Goal: Information Seeking & Learning: Learn about a topic

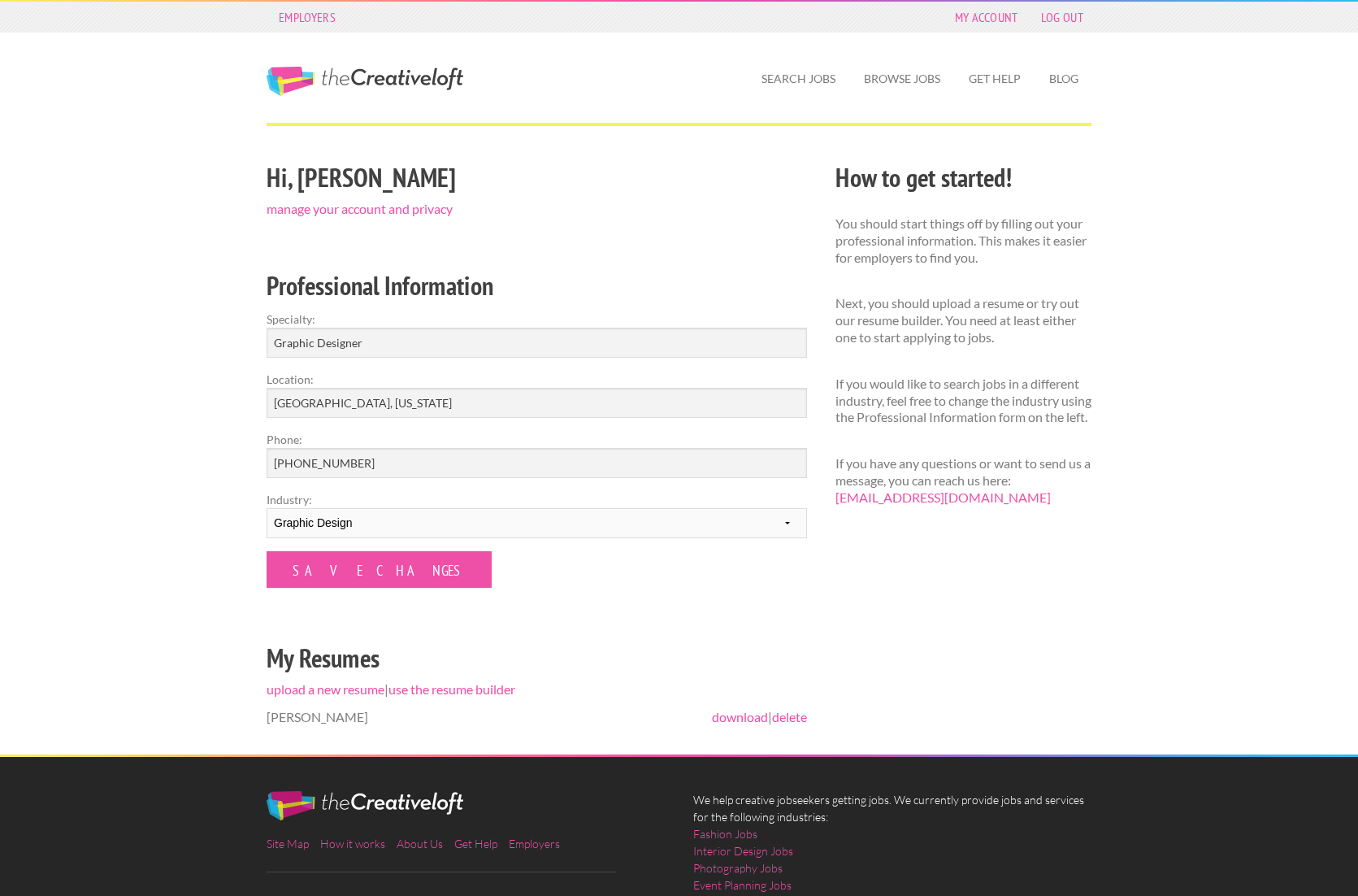
click at [366, 716] on span "Melissa Frankford" at bounding box center [318, 716] width 102 height 16
click at [806, 75] on link "Search Jobs" at bounding box center [799, 79] width 100 height 37
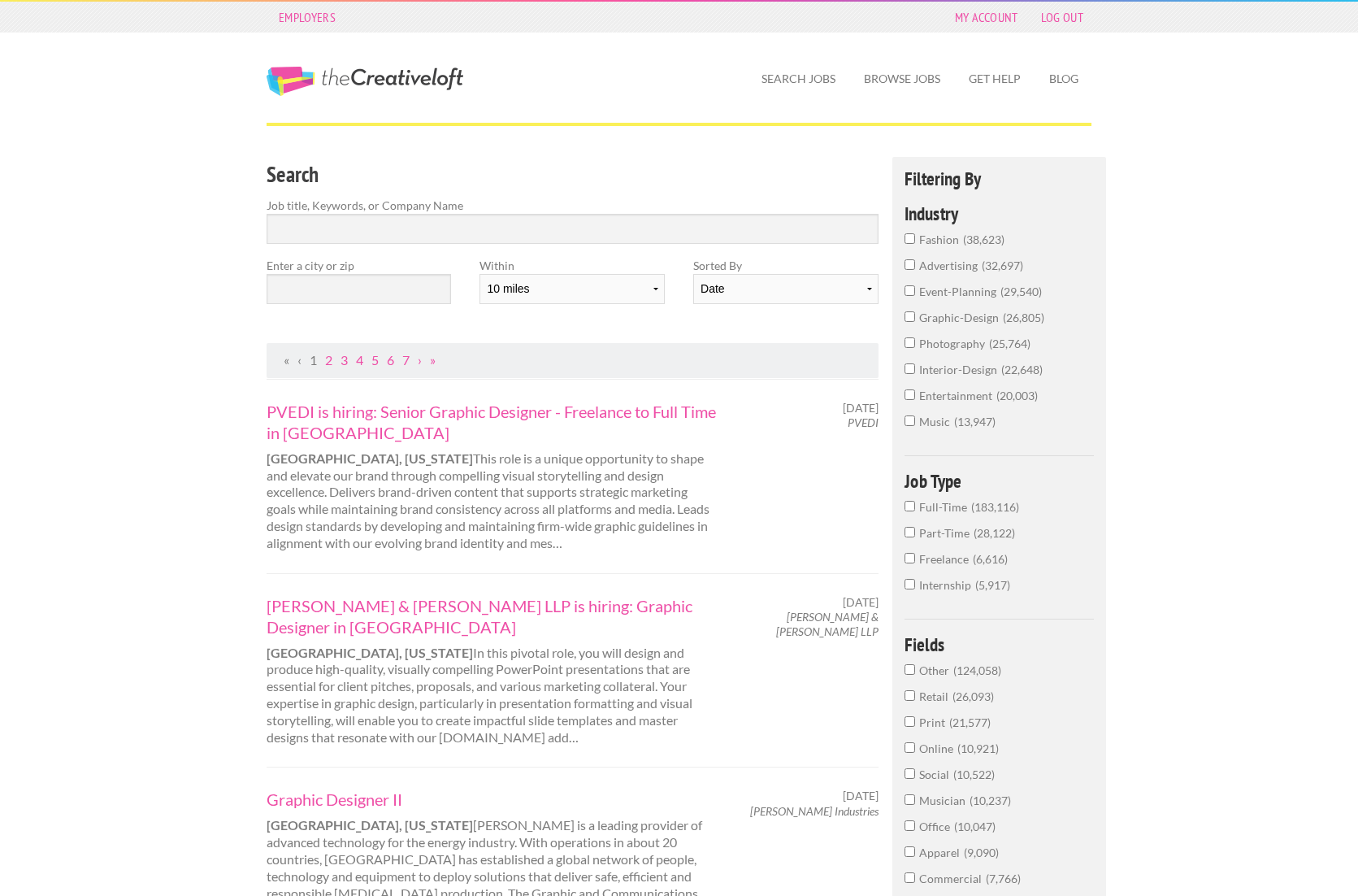
click at [907, 511] on input "Full-Time 183,116" at bounding box center [910, 505] width 11 height 11
click at [321, 294] on input "text" at bounding box center [359, 289] width 184 height 30
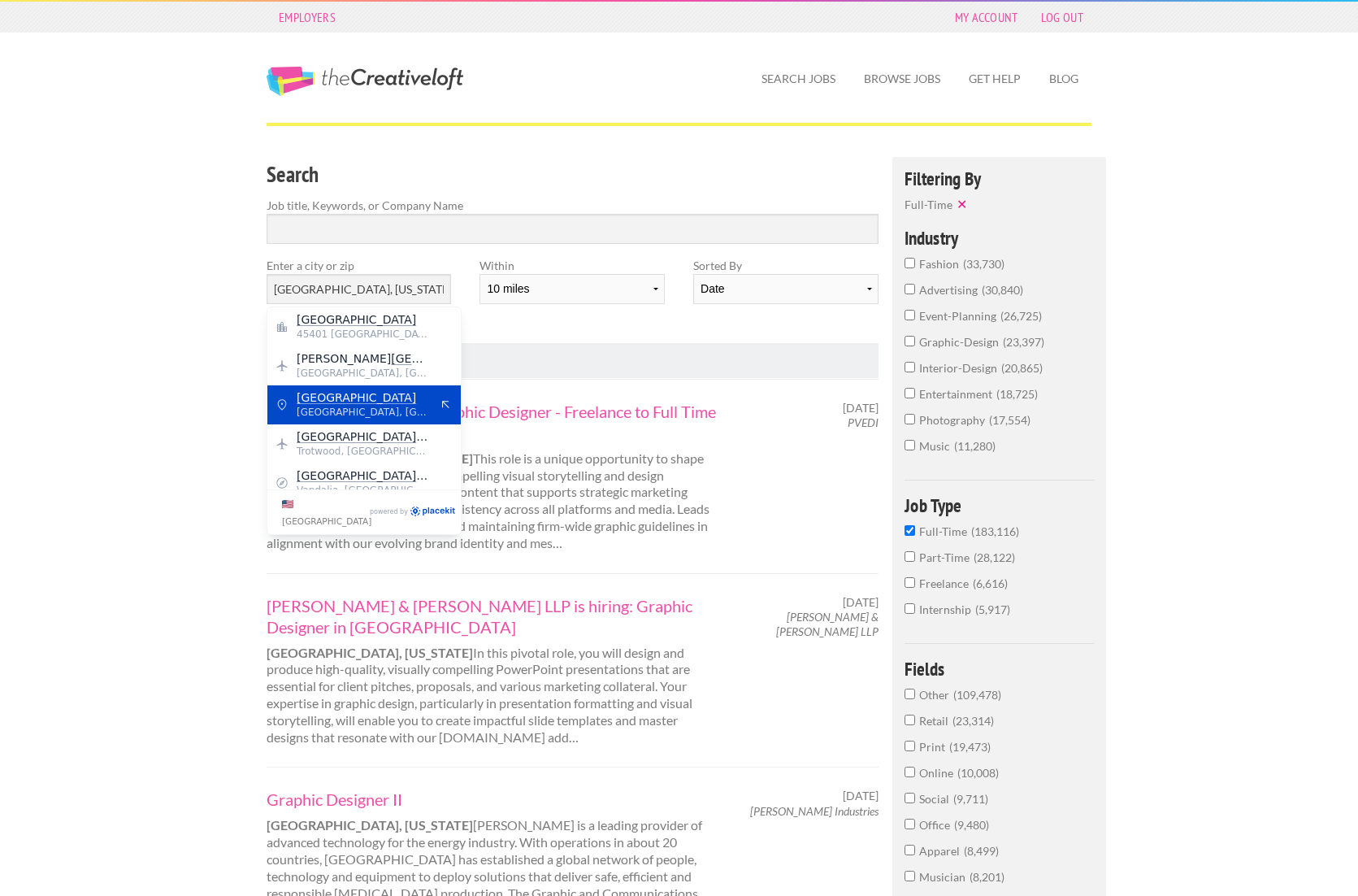
click at [338, 401] on span "Dayton" at bounding box center [363, 396] width 133 height 15
type input "Dayton"
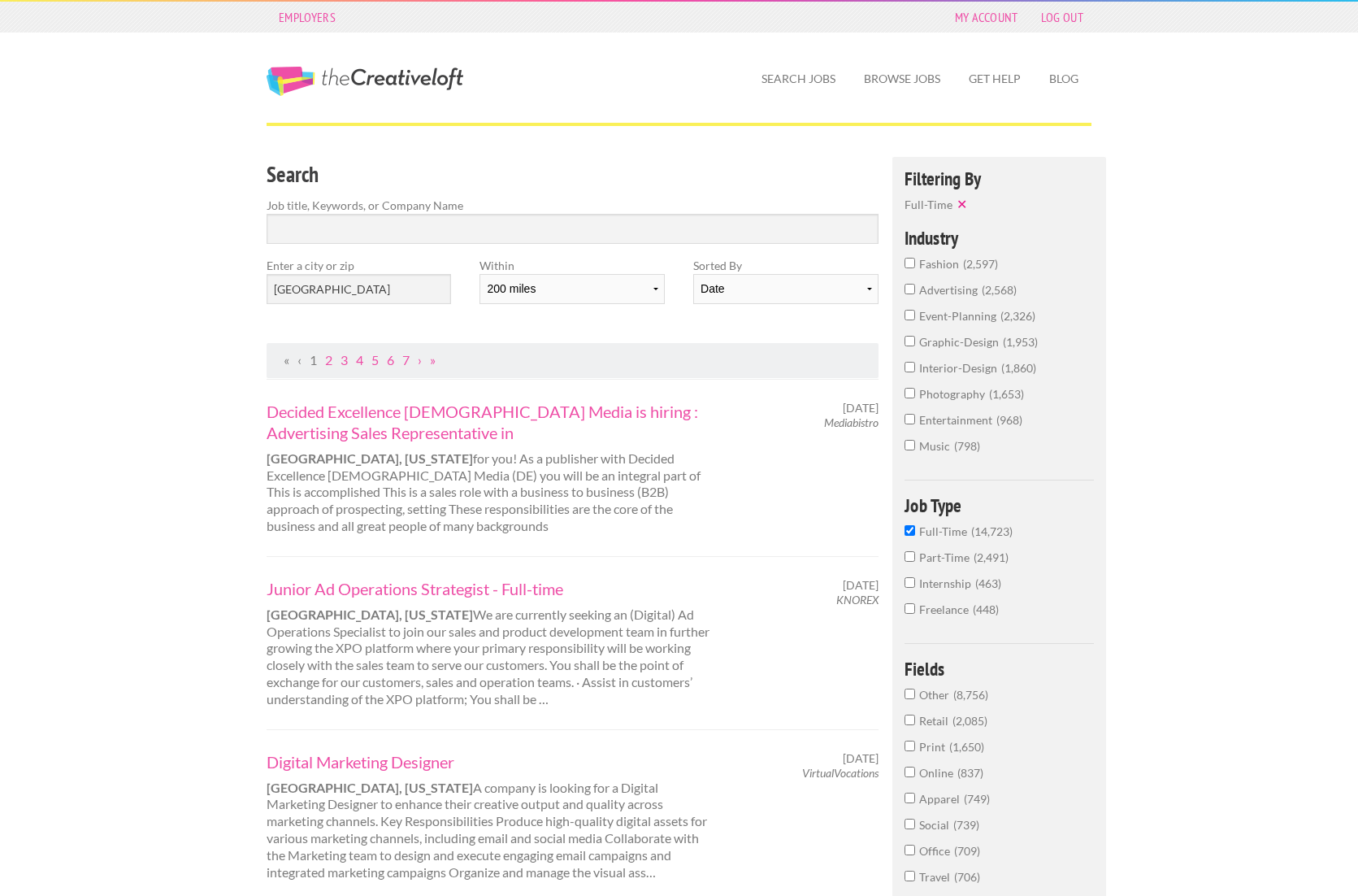
click at [910, 346] on input "graphic-design 1,953" at bounding box center [910, 341] width 11 height 11
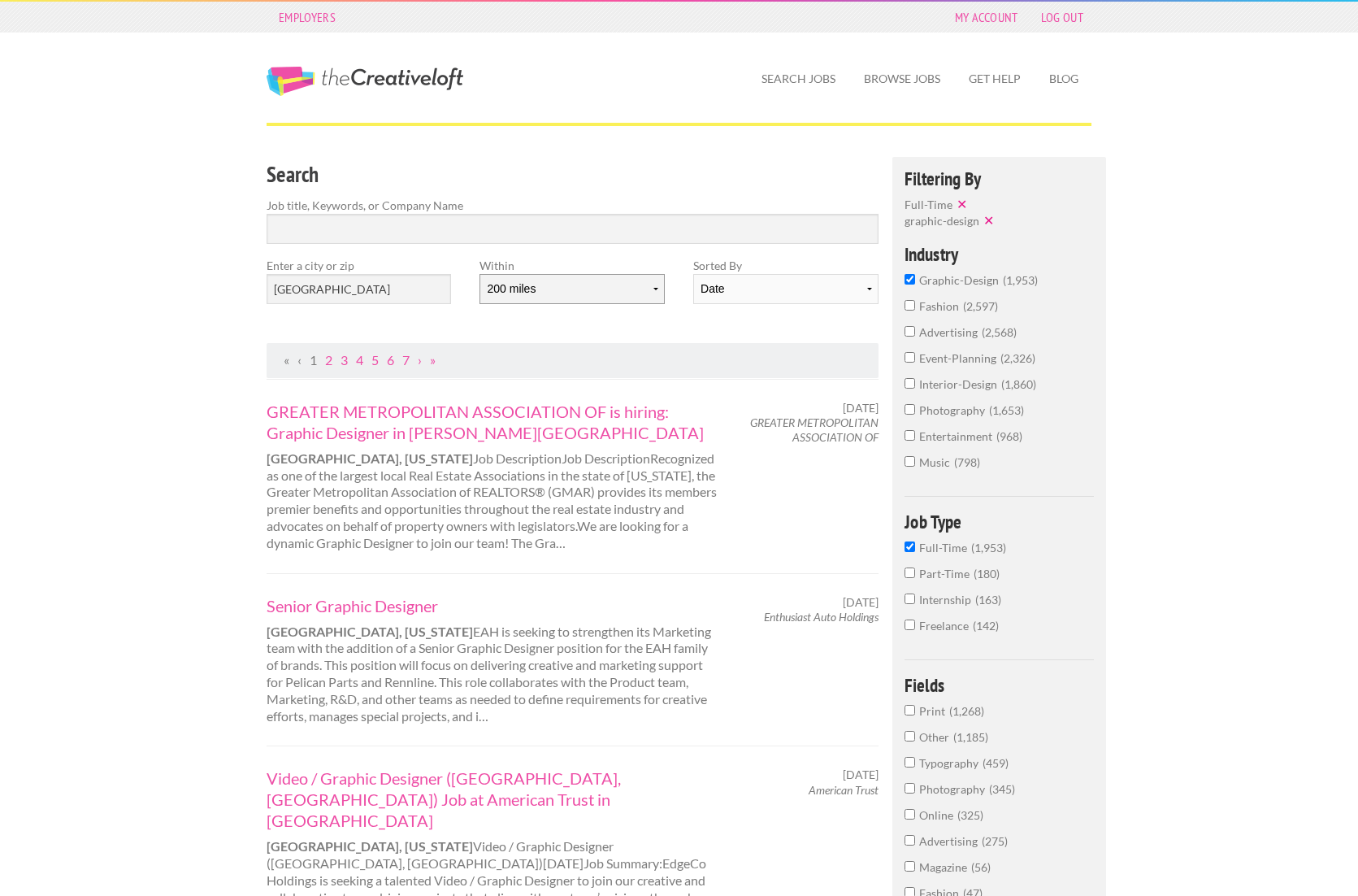
select select "100"
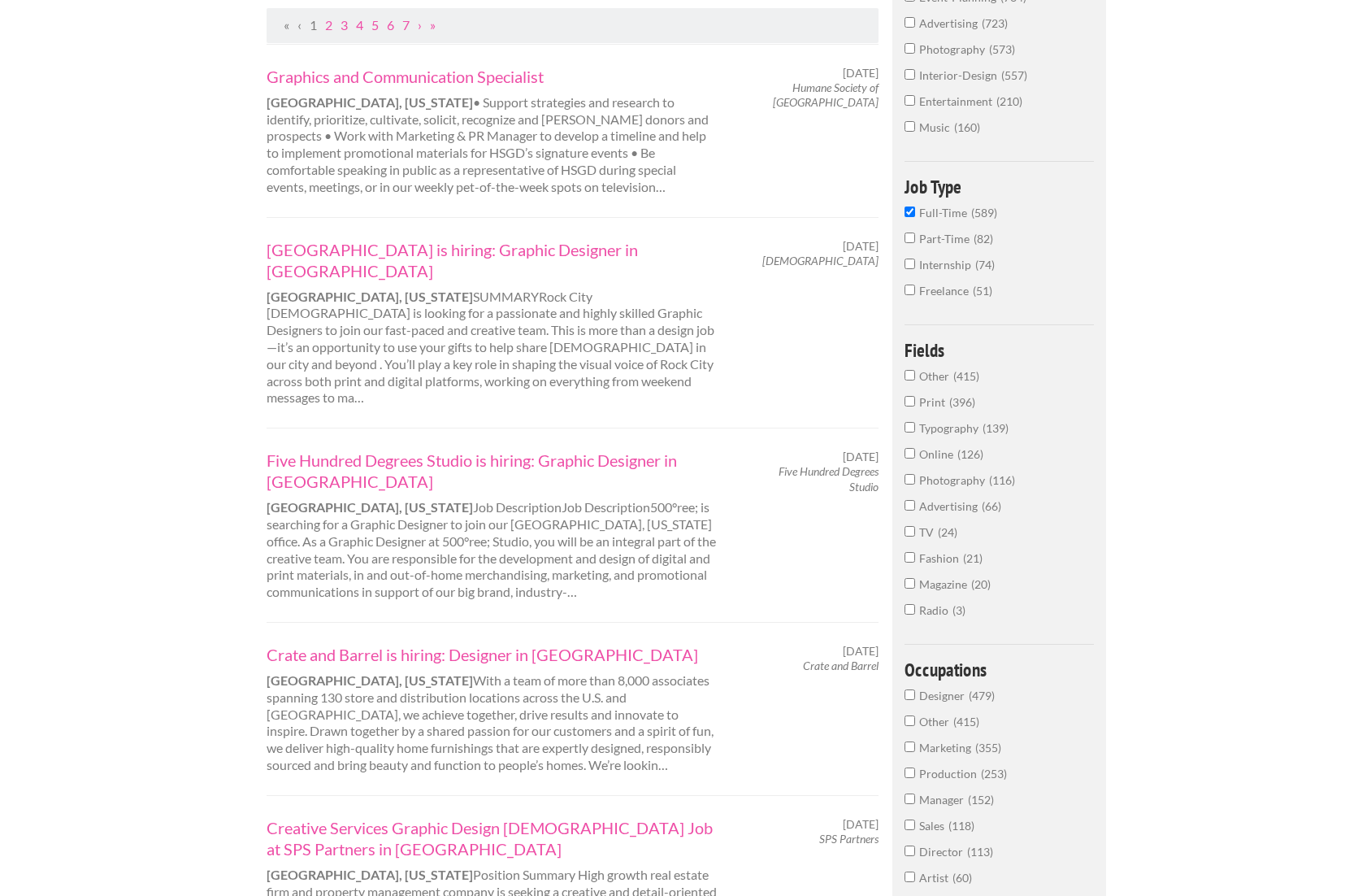
scroll to position [338, 0]
click at [491, 641] on link "Crate and Barrel is hiring: Designer in Cincinnati" at bounding box center [493, 652] width 451 height 22
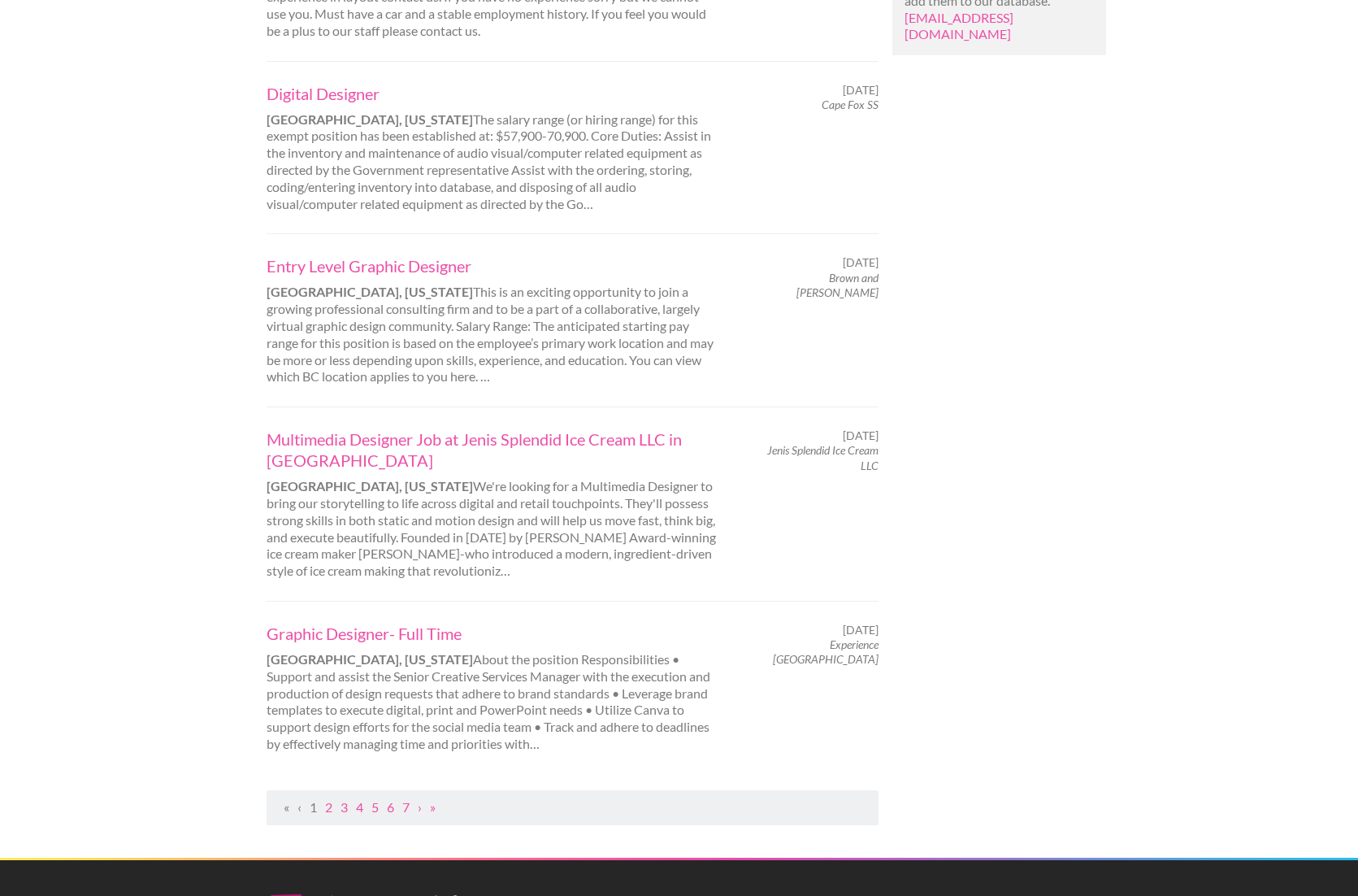
scroll to position [1424, 0]
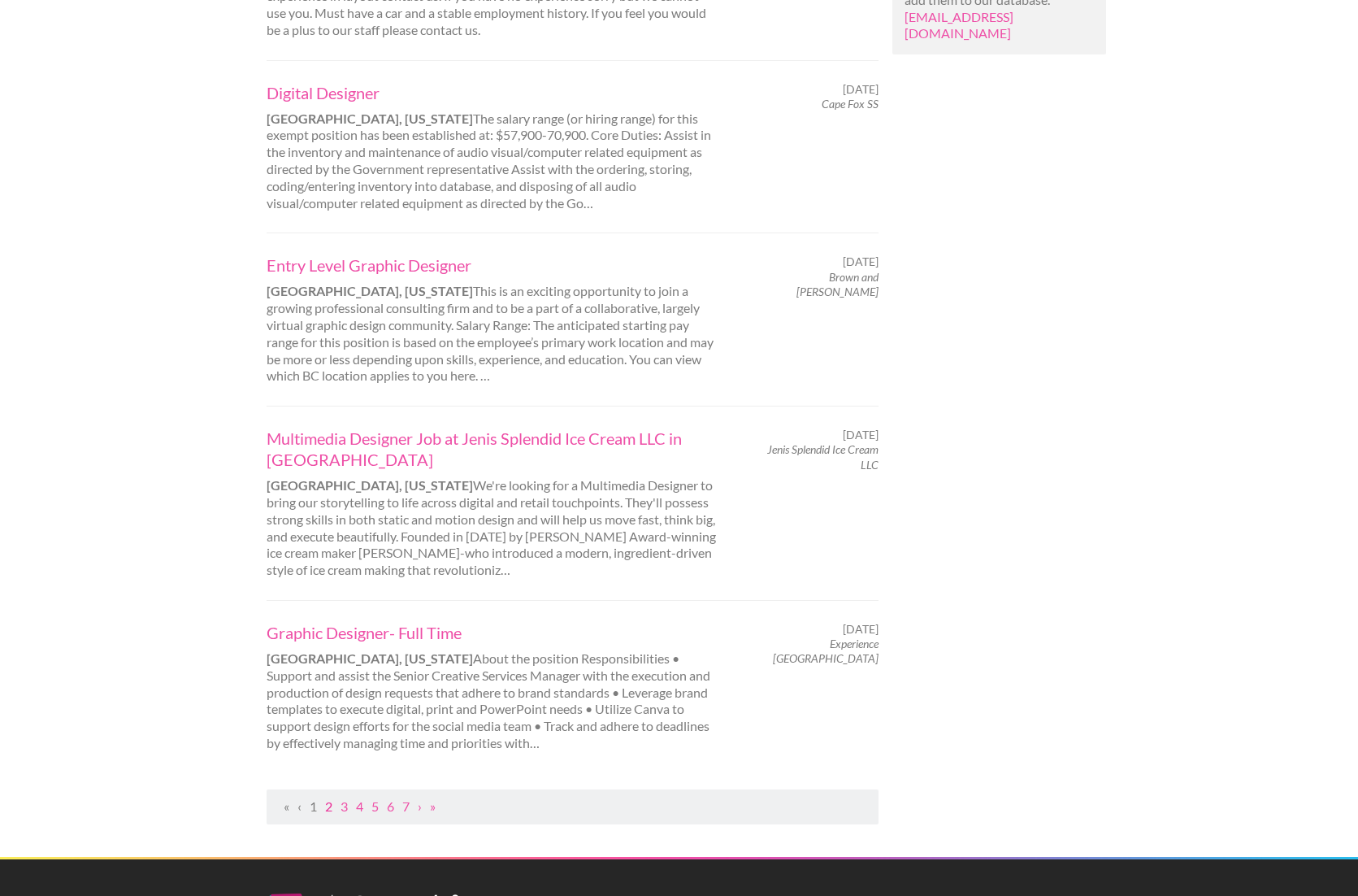
click at [330, 798] on link "2" at bounding box center [328, 806] width 7 height 16
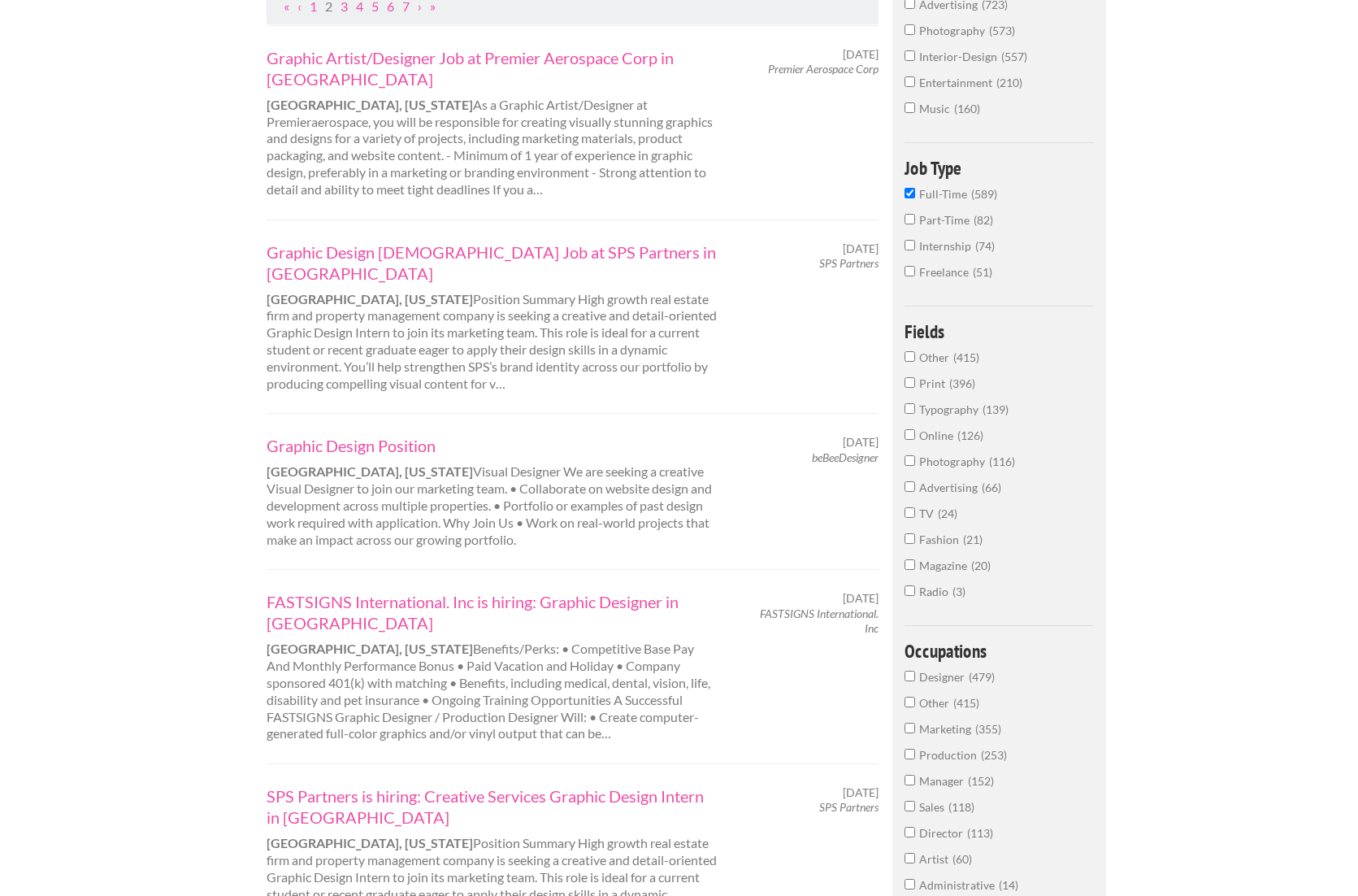
scroll to position [356, 0]
click at [422, 589] on link "FASTSIGNS International. Inc is hiring: Graphic Designer in Cincinnati" at bounding box center [493, 609] width 451 height 42
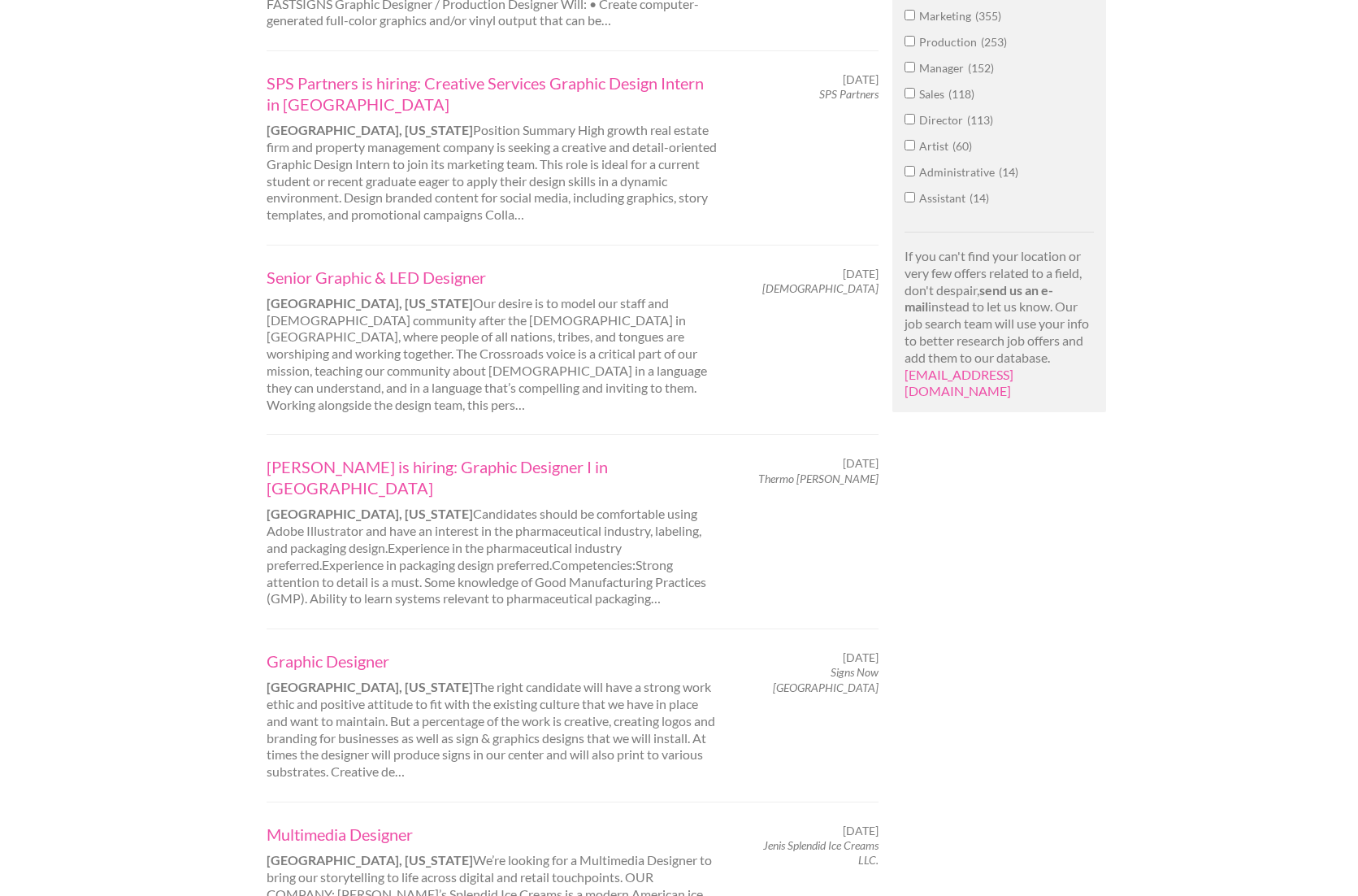
scroll to position [1070, 0]
click at [319, 647] on link "Graphic Designer" at bounding box center [493, 658] width 451 height 22
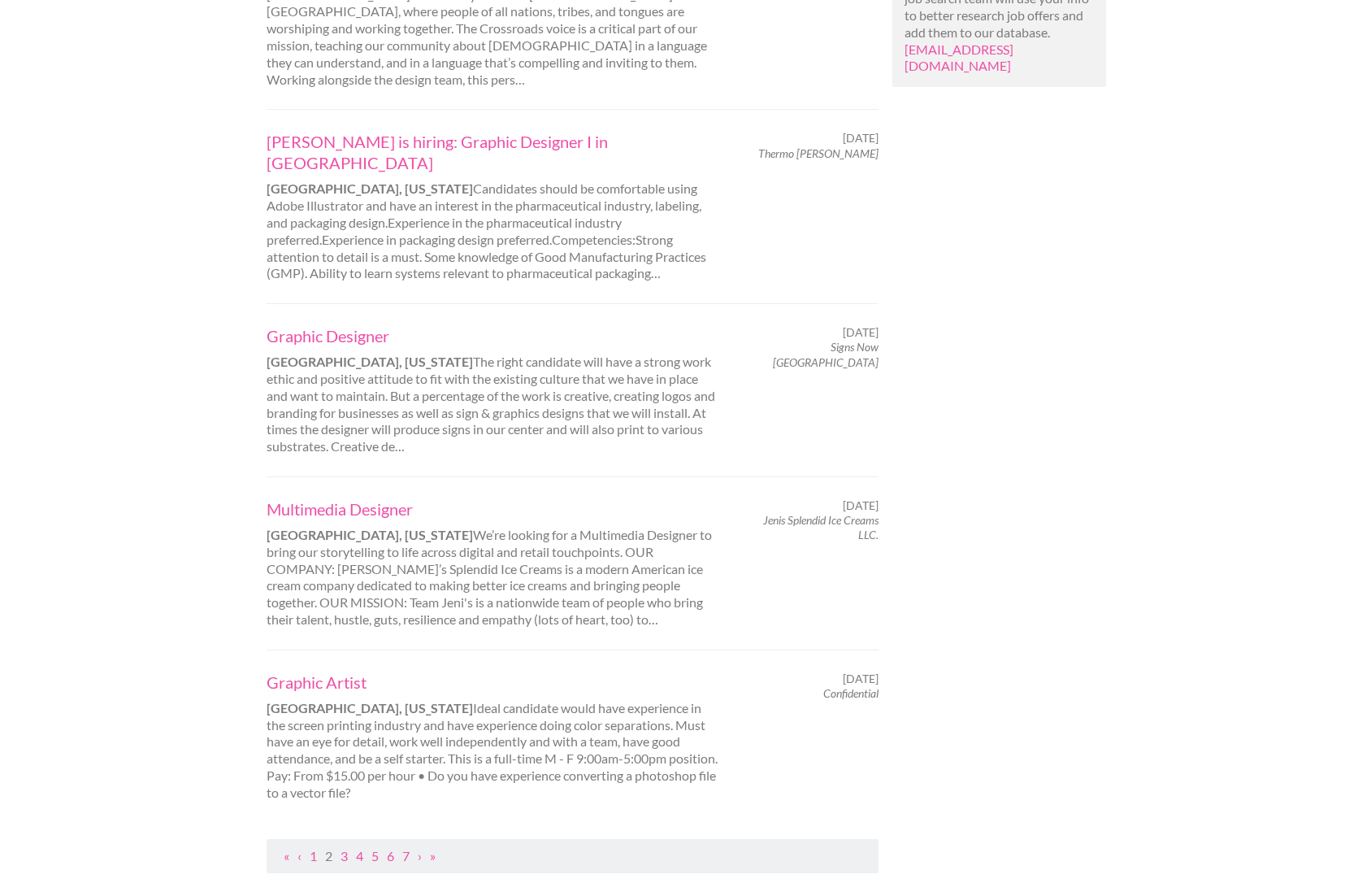
scroll to position [1394, 0]
click at [346, 845] on link "3" at bounding box center [343, 853] width 7 height 16
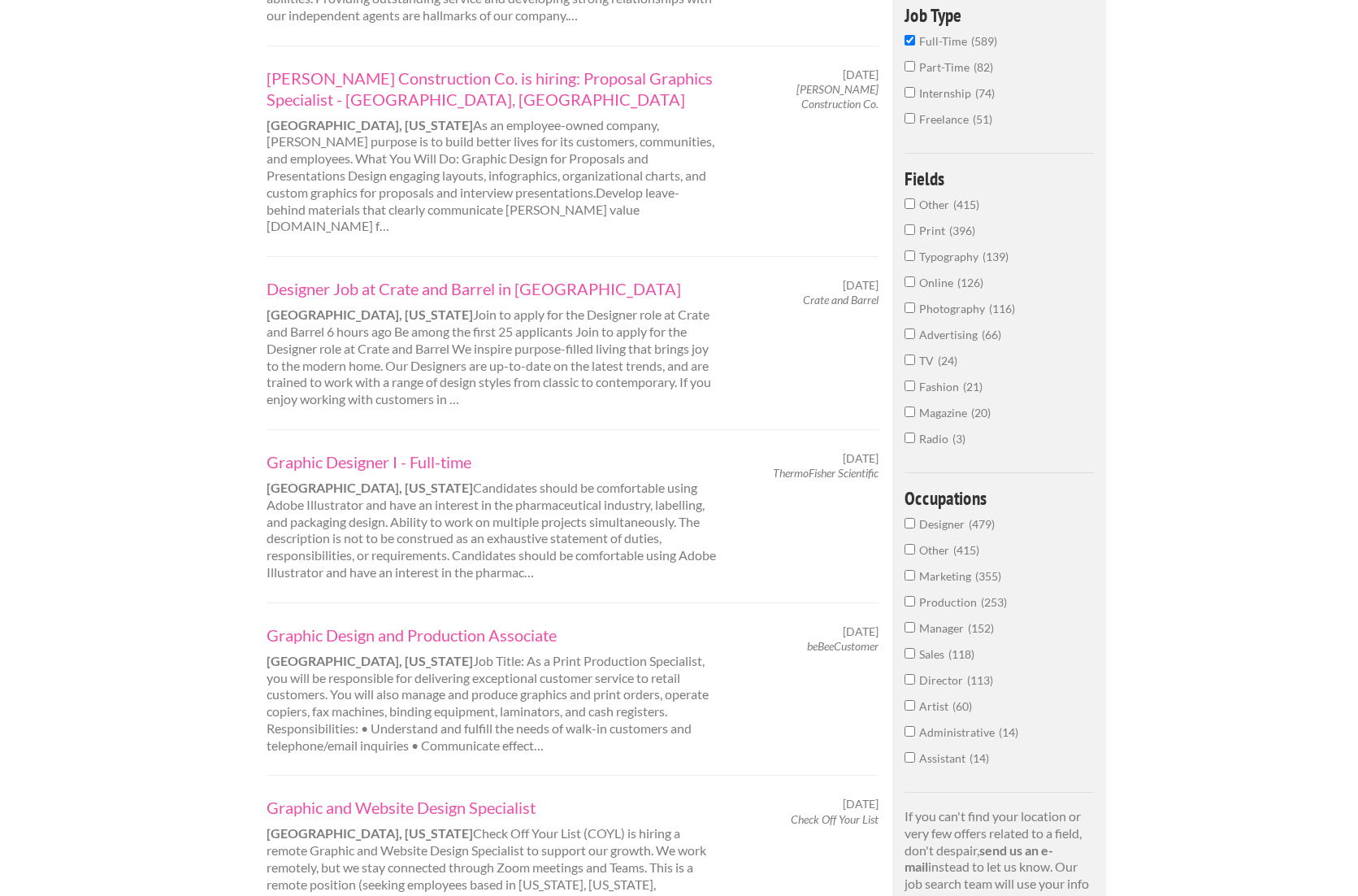
scroll to position [507, 0]
click at [444, 623] on link "Graphic Design and Production Associate" at bounding box center [493, 634] width 451 height 22
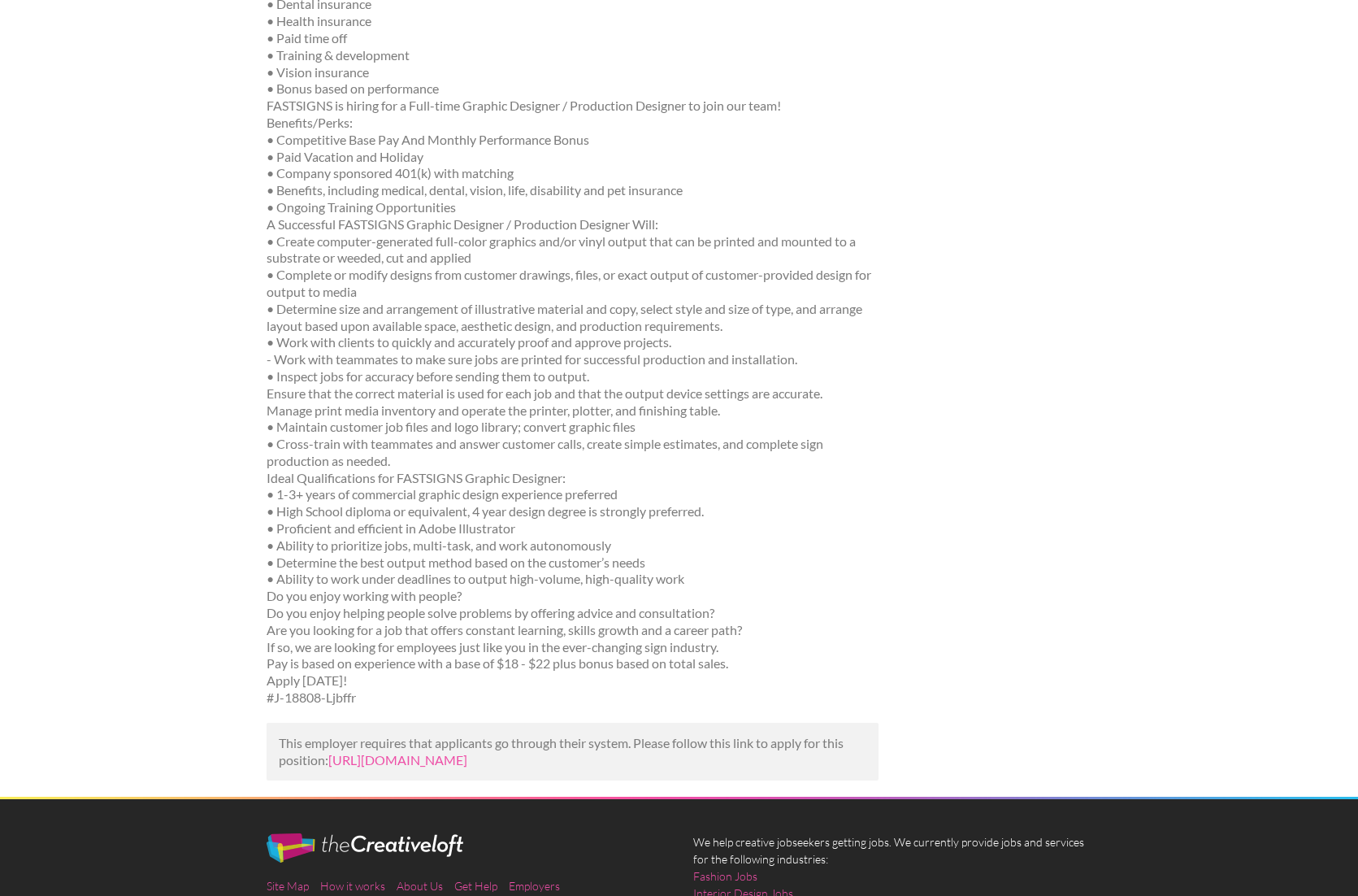
scroll to position [365, 0]
click at [467, 751] on link "https://www.recruit.net/job/fastsigns-international-inc-is-graphic-jobs/4C69A86…" at bounding box center [398, 759] width 139 height 16
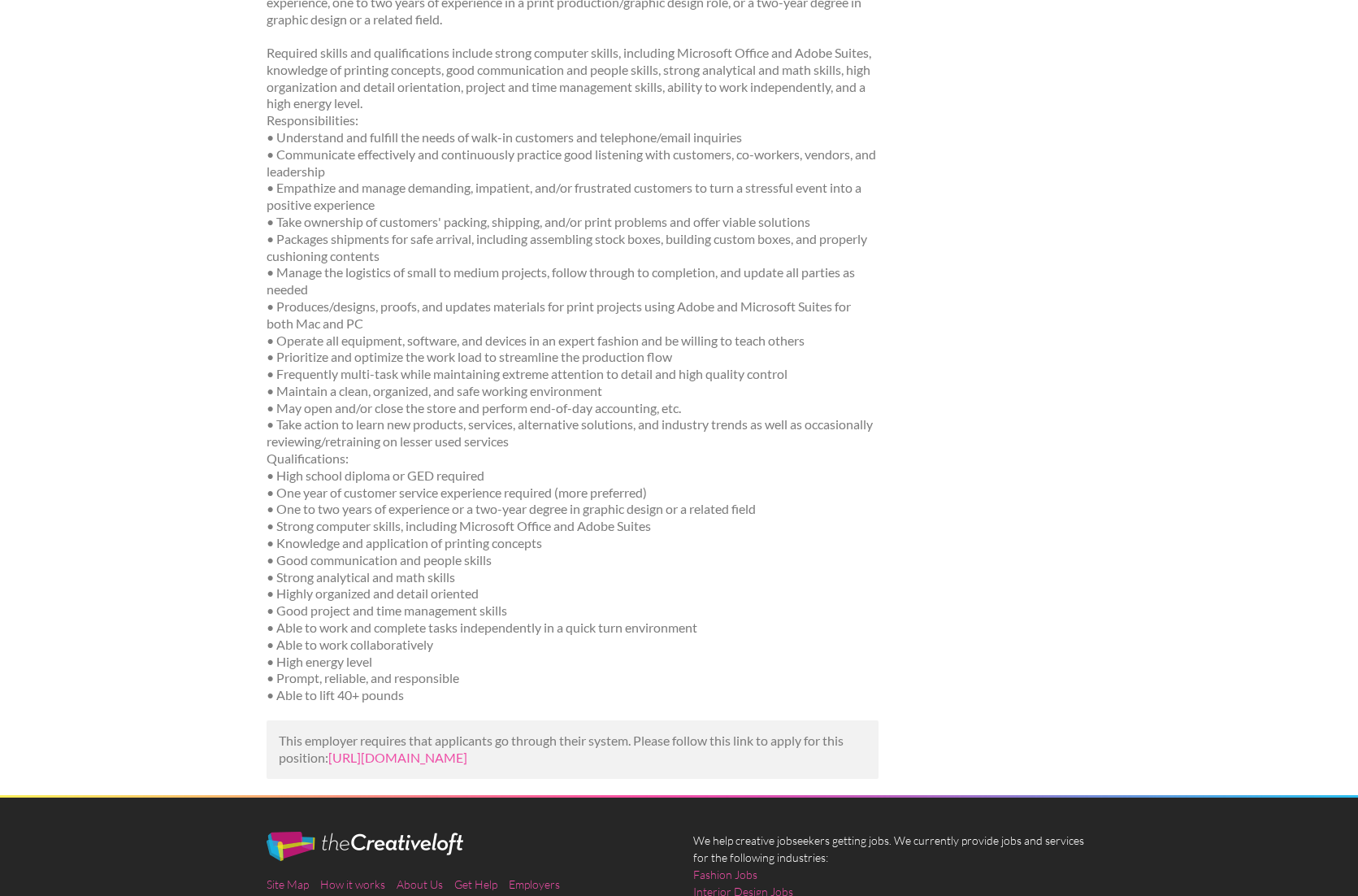
scroll to position [470, 0]
click at [439, 749] on link "[URL][DOMAIN_NAME]" at bounding box center [398, 757] width 139 height 16
